Goal: Transaction & Acquisition: Book appointment/travel/reservation

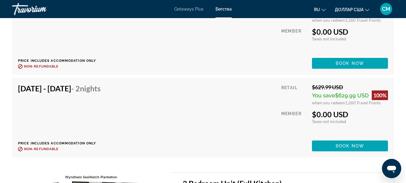
scroll to position [1483, 0]
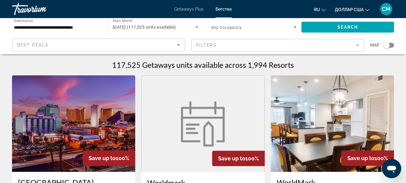
drag, startPoint x: 388, startPoint y: 45, endPoint x: 395, endPoint y: 46, distance: 6.3
click at [395, 46] on app-map-search-filters "Best Deals Filters Map" at bounding box center [203, 45] width 394 height 18
click at [391, 45] on div "Search widget" at bounding box center [389, 45] width 10 height 5
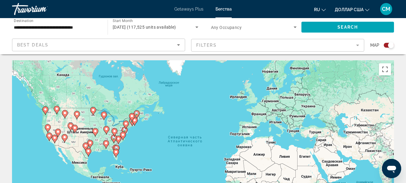
click at [122, 134] on image "Основное содержание" at bounding box center [123, 135] width 4 height 4
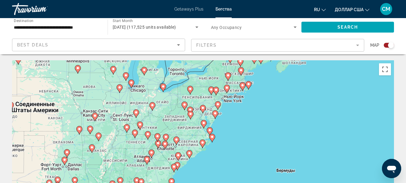
click at [189, 155] on icon "Основное содержание" at bounding box center [188, 154] width 5 height 8
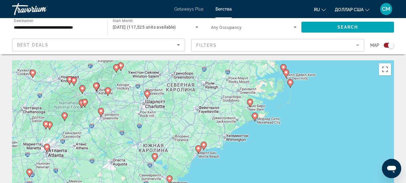
click at [197, 151] on gmp-advanced-marker "Основное содержание" at bounding box center [198, 149] width 6 height 9
type input "**********"
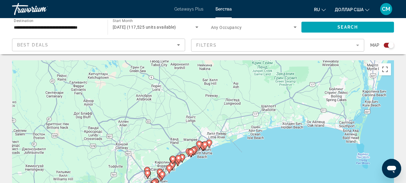
click at [191, 149] on icon "Основное содержание" at bounding box center [190, 153] width 5 height 8
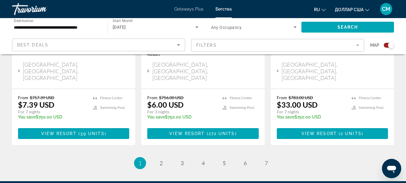
scroll to position [1040, 0]
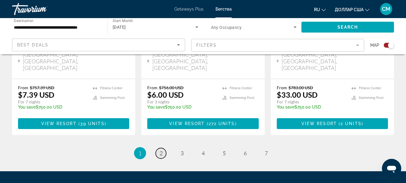
click at [162, 149] on span "2" at bounding box center [161, 152] width 3 height 7
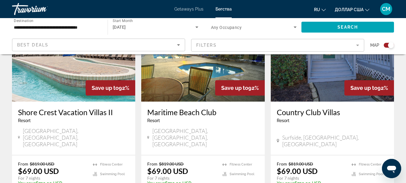
scroll to position [932, 0]
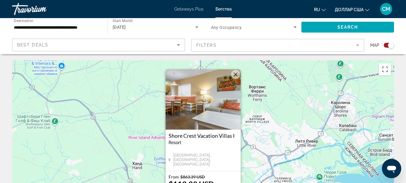
click at [358, 45] on mat-form-field "Filters" at bounding box center [277, 45] width 173 height 13
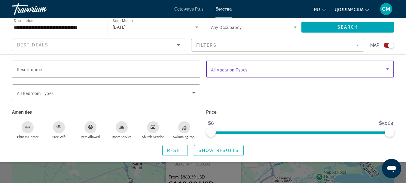
click at [260, 67] on span "Search widget" at bounding box center [299, 68] width 176 height 7
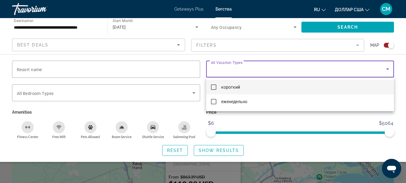
click at [213, 88] on mat-pseudo-checkbox at bounding box center [213, 86] width 5 height 5
click at [327, 123] on div at bounding box center [203, 91] width 406 height 183
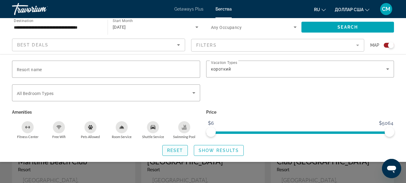
scroll to position [211, 0]
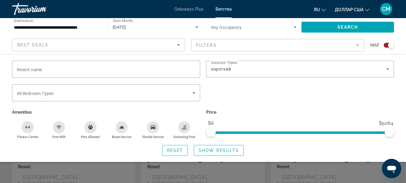
click at [334, 140] on div "Resort name Vacation Types All Vacation Types короткий Bedroom Types All Bedroo…" at bounding box center [203, 107] width 406 height 95
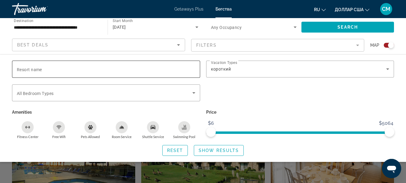
scroll to position [90, 0]
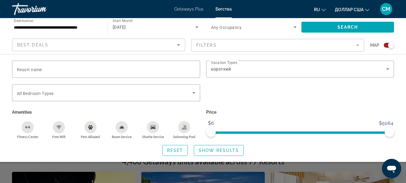
click at [324, 8] on icon "Изменить язык" at bounding box center [324, 10] width 4 height 4
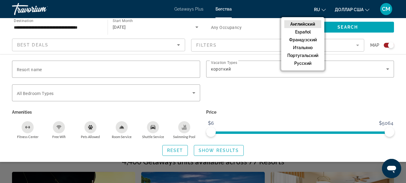
click at [303, 23] on font "Английский" at bounding box center [302, 24] width 25 height 5
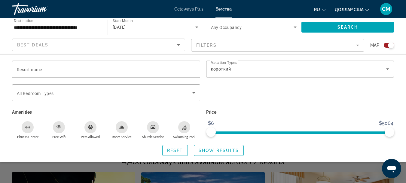
click at [322, 10] on icon "Изменить язык" at bounding box center [324, 10] width 4 height 4
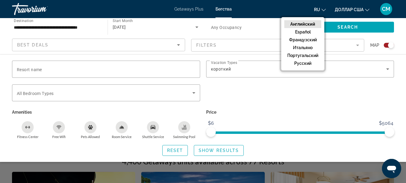
click at [307, 21] on button "Английский" at bounding box center [302, 24] width 37 height 8
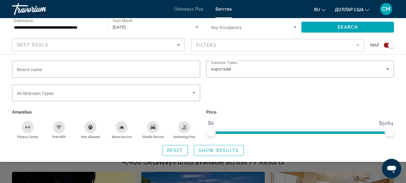
click at [307, 21] on span "Search widget" at bounding box center [348, 27] width 93 height 14
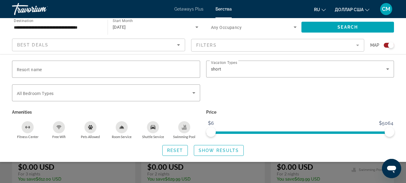
scroll to position [271, 0]
click at [235, 149] on span "Show Results" at bounding box center [219, 150] width 40 height 5
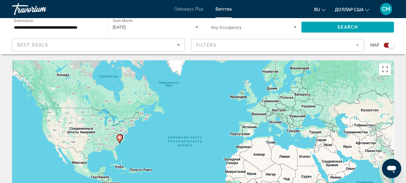
click at [323, 9] on icon "Изменить язык" at bounding box center [324, 10] width 4 height 4
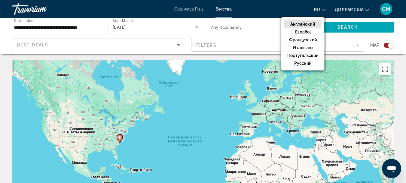
click at [309, 23] on font "Английский" at bounding box center [302, 24] width 25 height 5
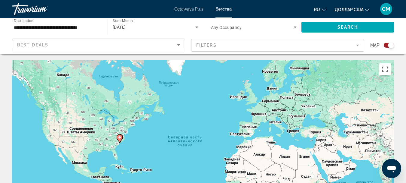
click at [119, 137] on image "Основное содержание" at bounding box center [120, 137] width 4 height 4
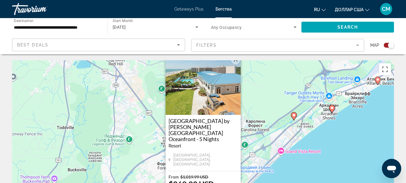
click at [236, 64] on button "Закрыть" at bounding box center [235, 59] width 9 height 9
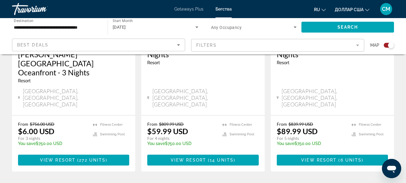
scroll to position [1049, 0]
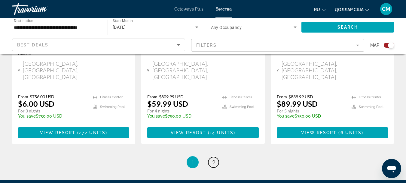
click at [212, 158] on span "2" at bounding box center [213, 161] width 3 height 7
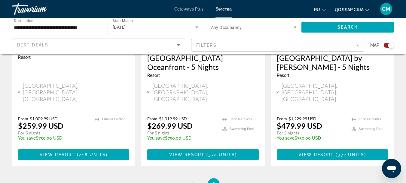
scroll to position [601, 0]
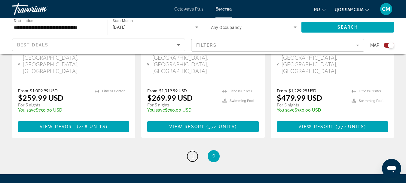
click at [194, 151] on link "page 1" at bounding box center [192, 156] width 11 height 11
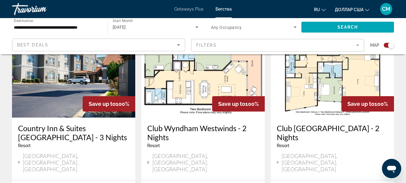
scroll to position [211, 0]
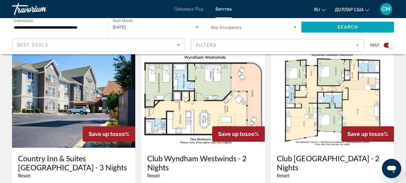
click at [81, 88] on img "Основное содержание" at bounding box center [73, 99] width 123 height 96
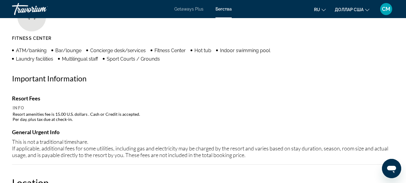
scroll to position [619, 0]
